Goal: Task Accomplishment & Management: Manage account settings

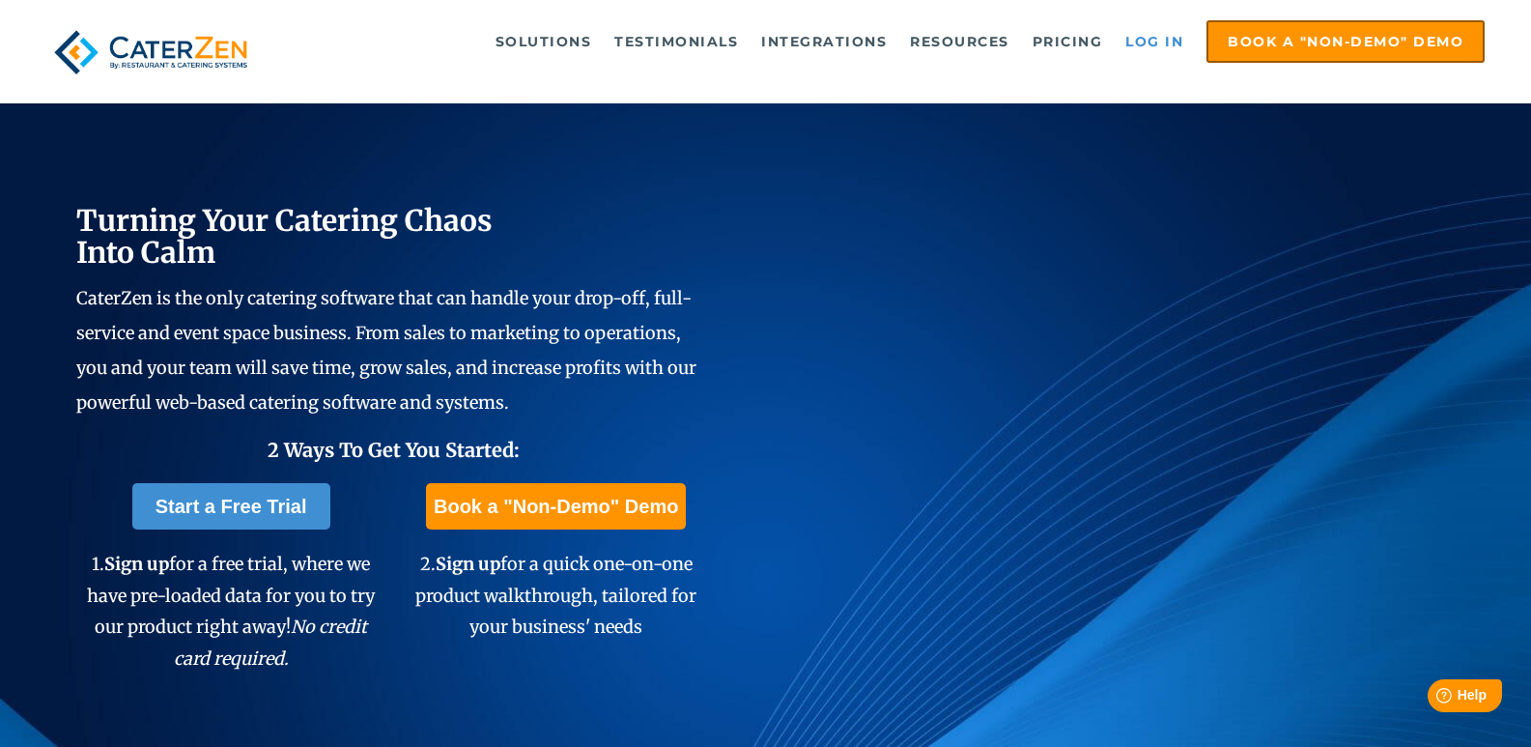
click at [1146, 52] on link "Log in" at bounding box center [1154, 41] width 77 height 39
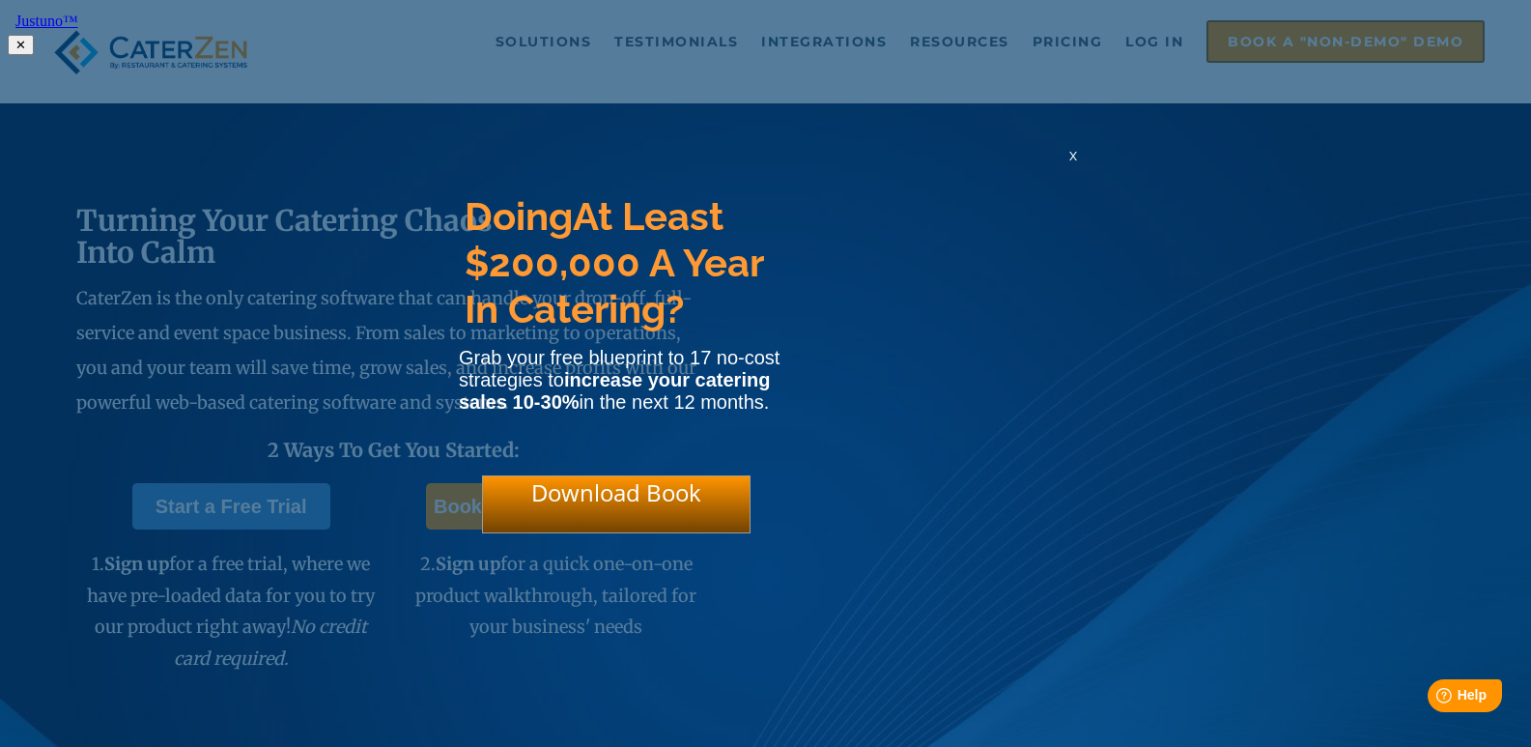
click at [1070, 164] on span "x" at bounding box center [1073, 155] width 8 height 18
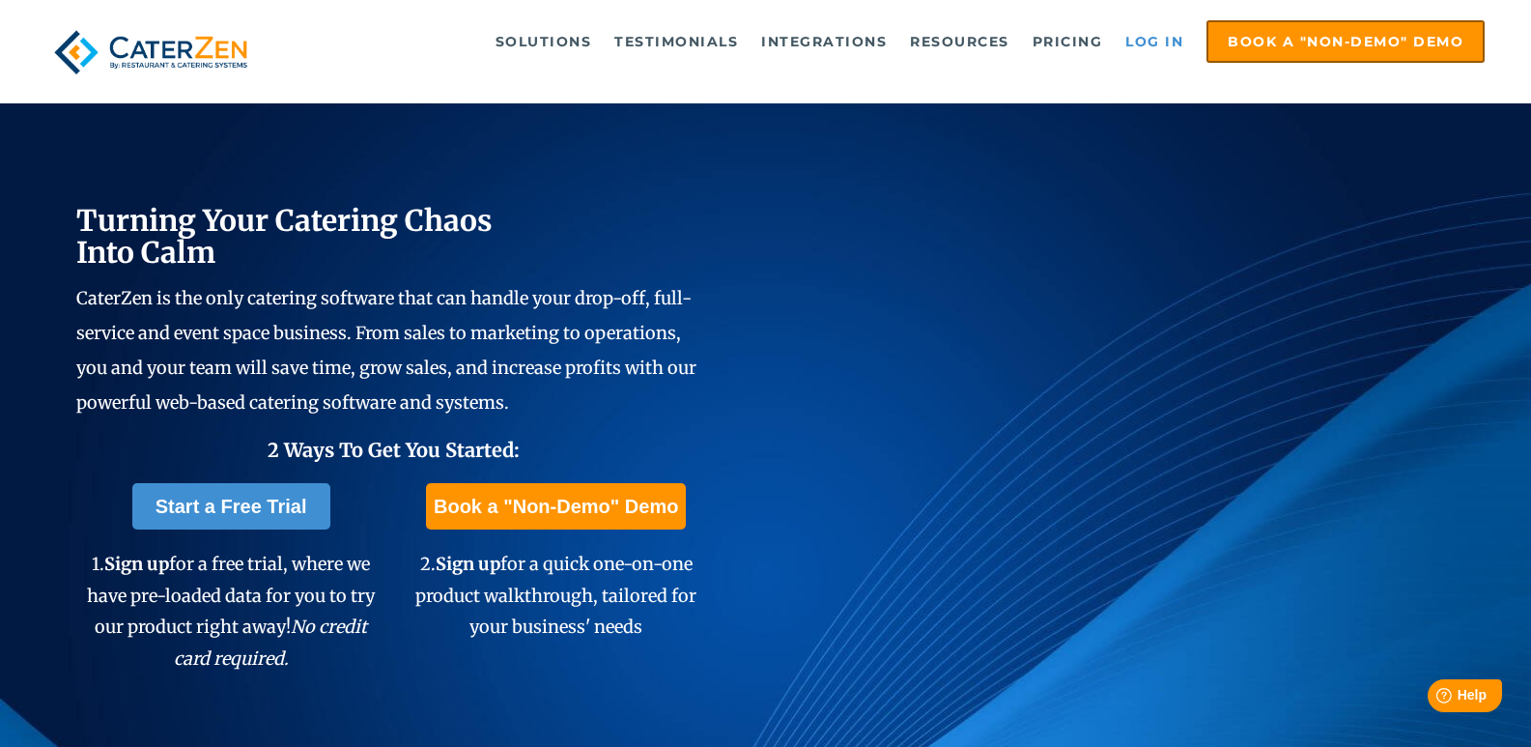
click at [1153, 29] on link "Log in" at bounding box center [1154, 41] width 77 height 39
click at [1148, 51] on link "Log in" at bounding box center [1154, 41] width 77 height 39
